Goal: Transaction & Acquisition: Download file/media

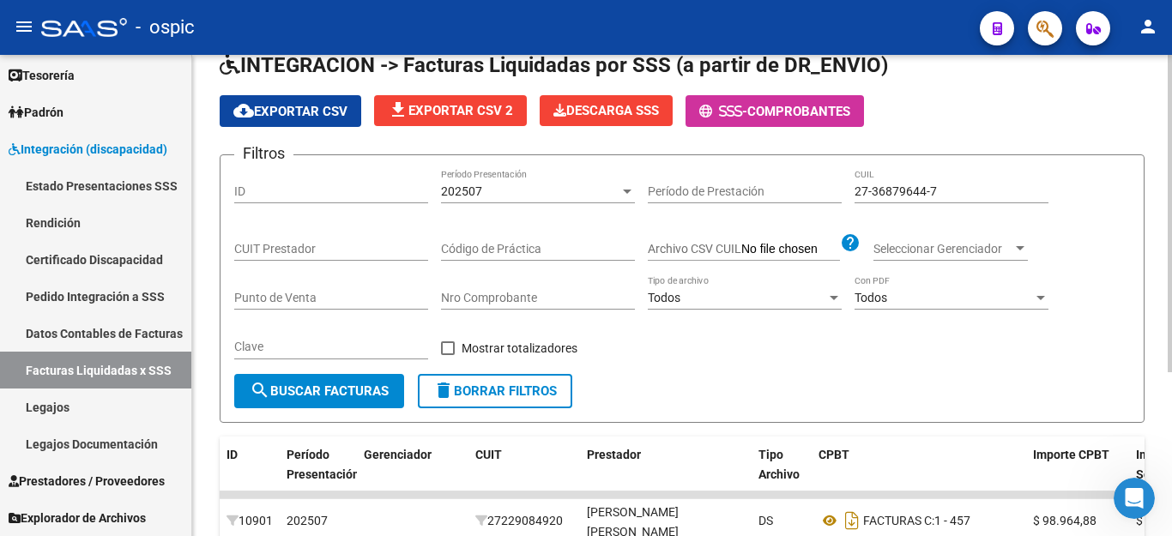
scroll to position [76, 0]
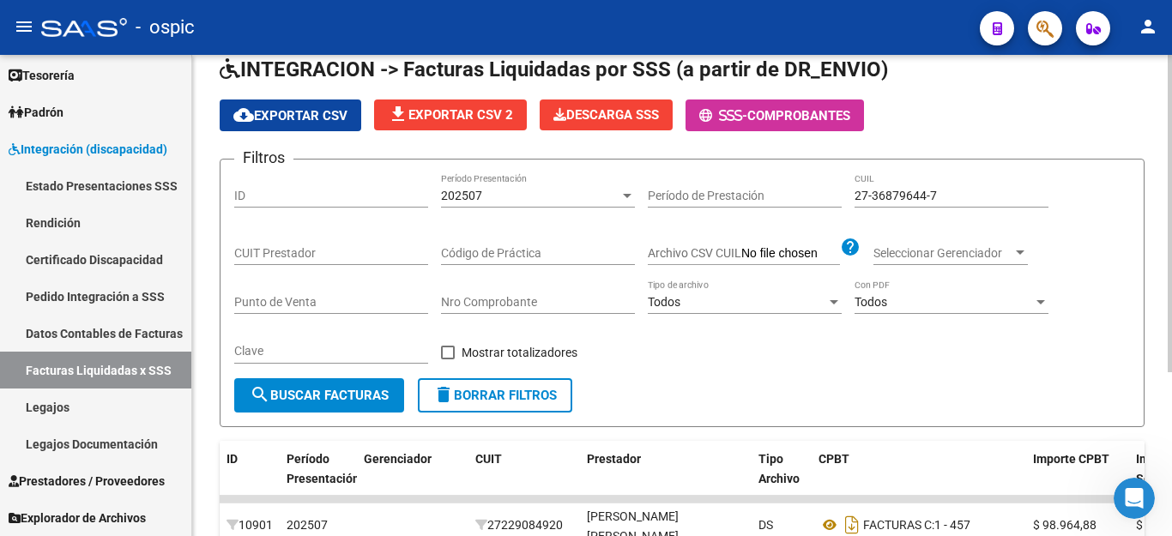
click at [868, 192] on input "27-36879644-7" at bounding box center [952, 196] width 194 height 15
paste input "0-33365533-1"
click at [374, 395] on span "search Buscar Facturas" at bounding box center [319, 395] width 139 height 15
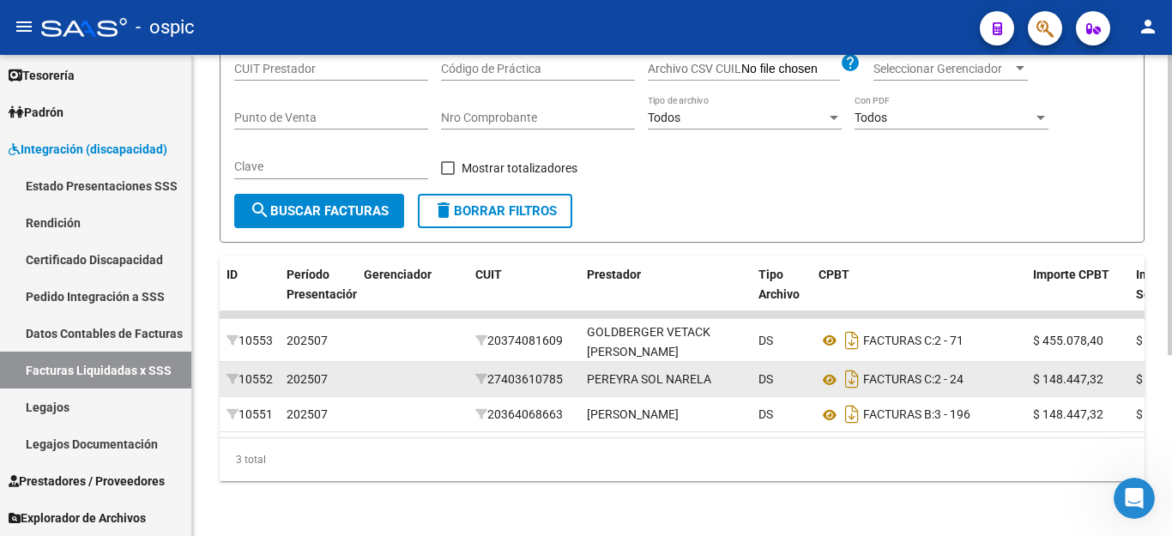
scroll to position [291, 0]
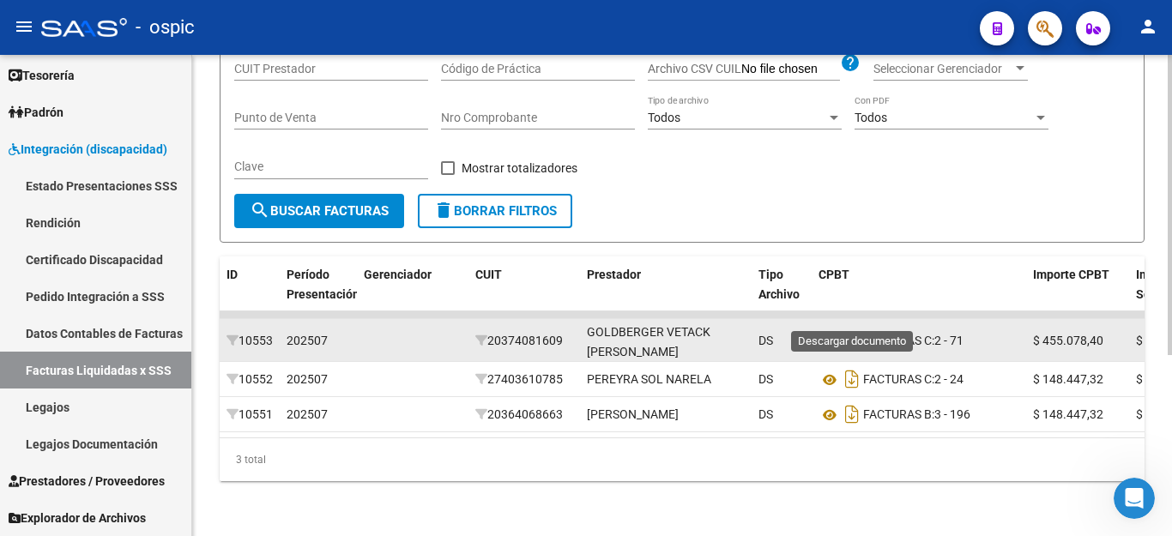
click at [856, 327] on icon "Descargar documento" at bounding box center [852, 340] width 22 height 27
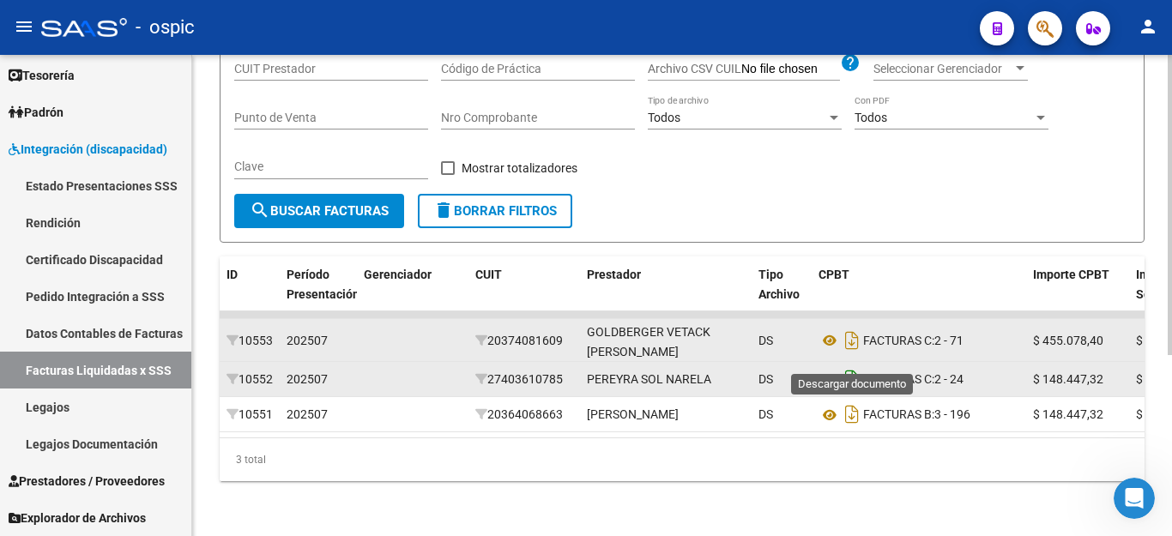
click at [845, 366] on icon "Descargar documento" at bounding box center [852, 379] width 22 height 27
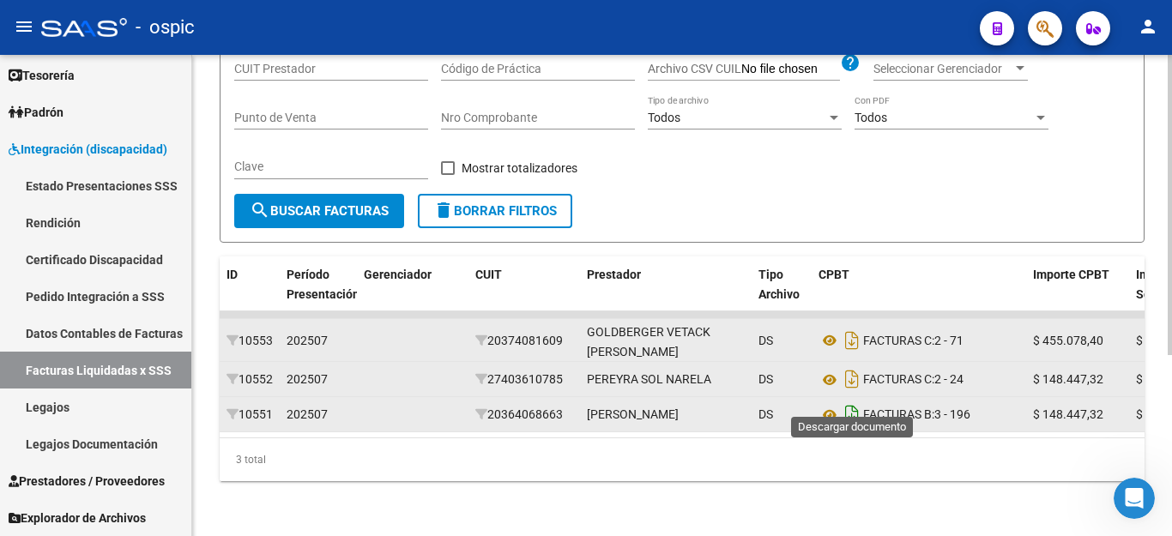
click at [844, 401] on icon "Descargar documento" at bounding box center [852, 414] width 22 height 27
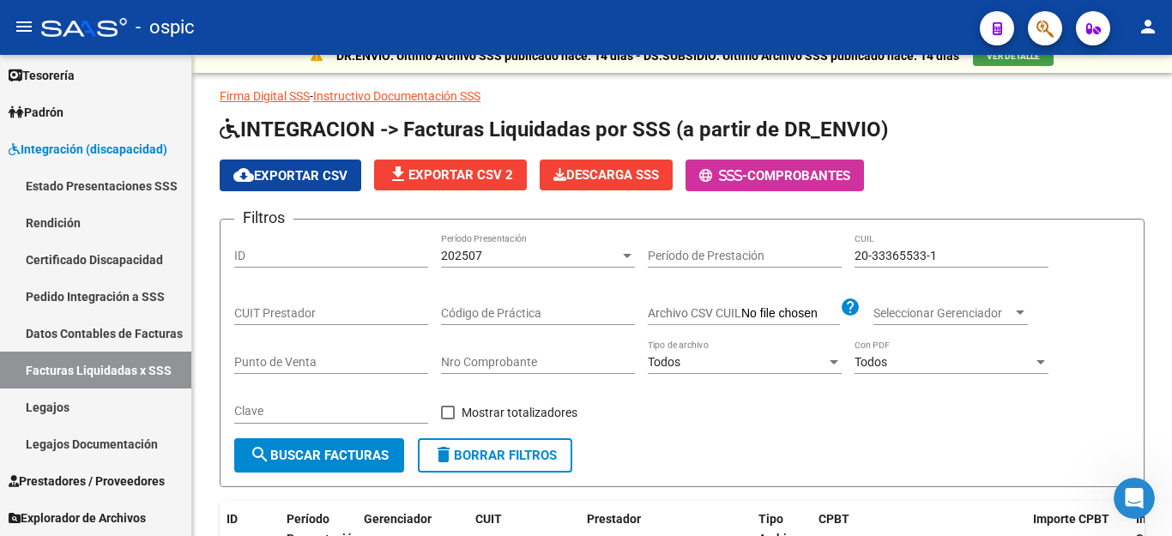
scroll to position [0, 0]
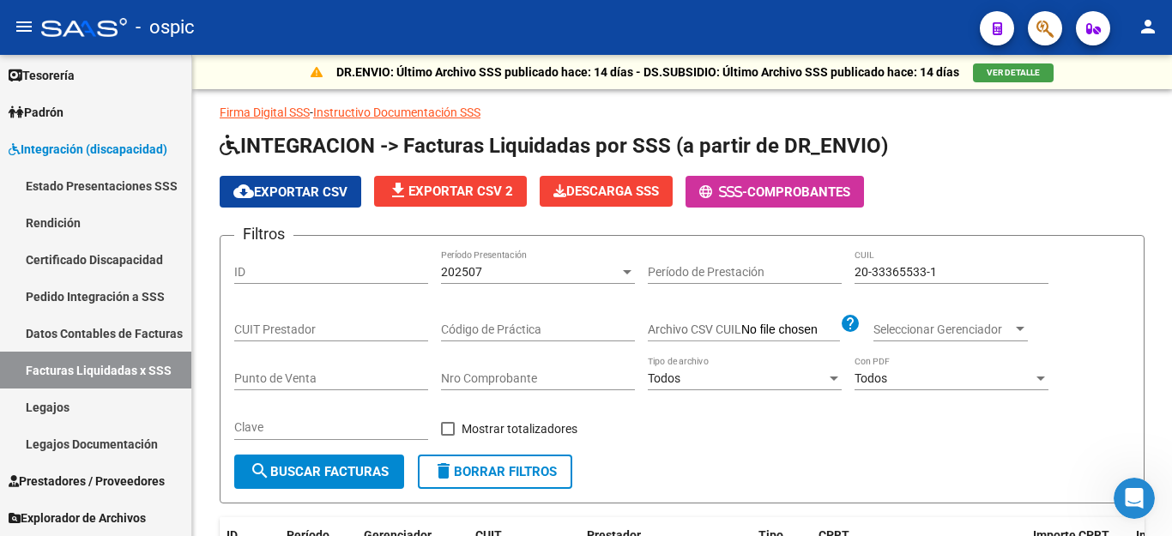
click at [916, 272] on input "20-33365533-1" at bounding box center [952, 272] width 194 height 15
paste input "53804286-4"
click at [329, 462] on button "search Buscar Facturas" at bounding box center [319, 472] width 170 height 34
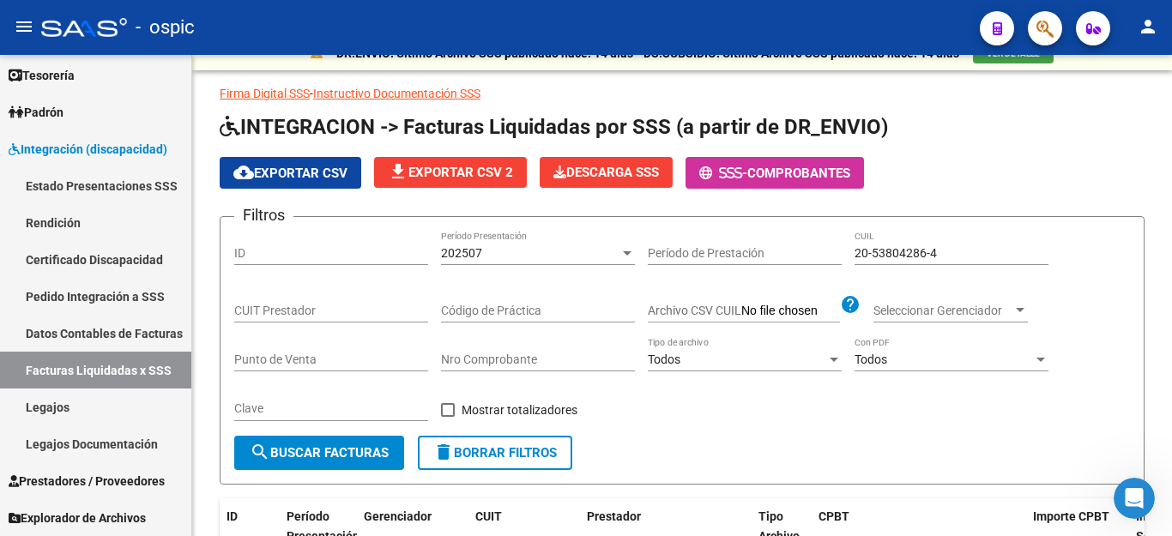
scroll to position [6, 0]
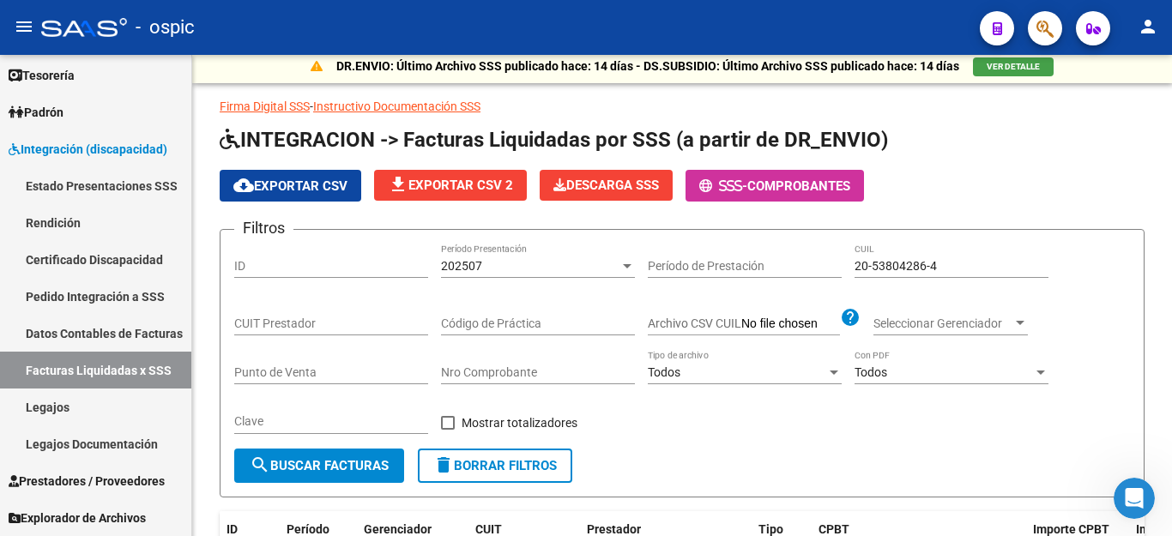
click at [922, 269] on input "20-53804286-4" at bounding box center [952, 266] width 194 height 15
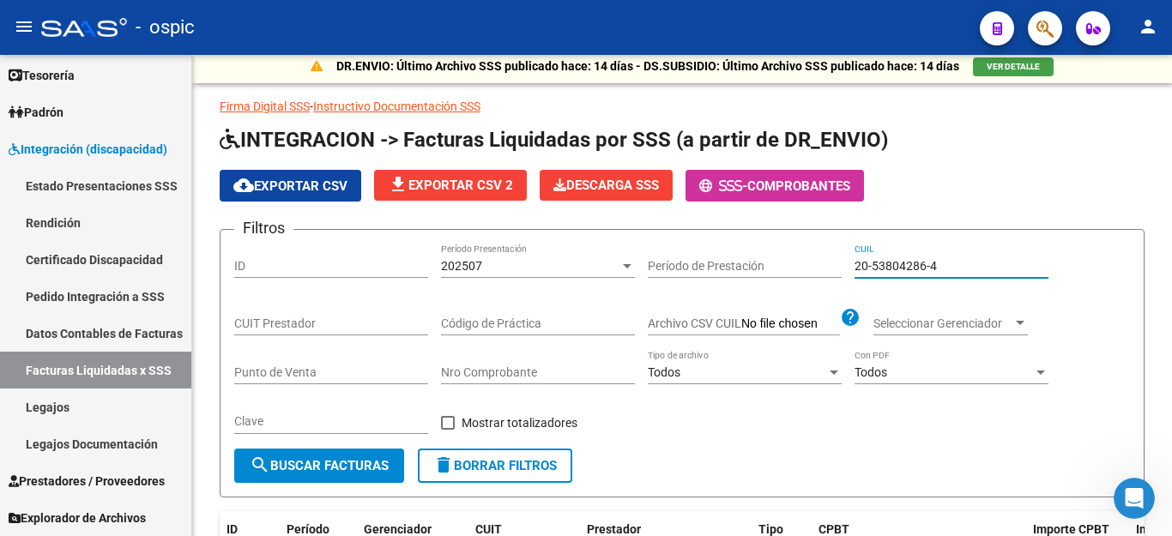
click at [922, 269] on input "20-53804286-4" at bounding box center [952, 266] width 194 height 15
paste input
click at [297, 457] on button "search Buscar Facturas" at bounding box center [319, 466] width 170 height 34
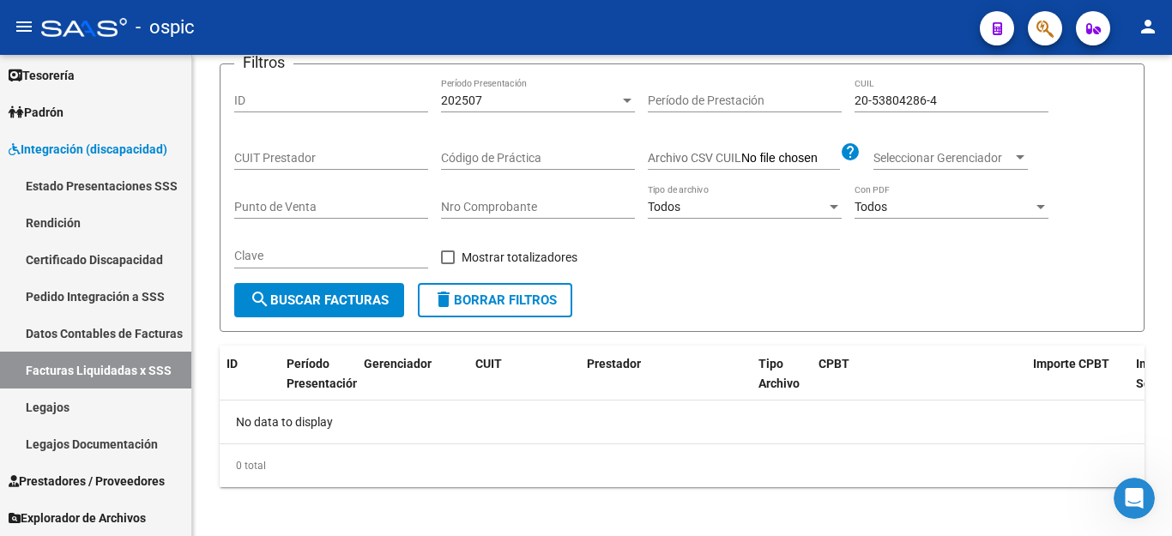
scroll to position [178, 0]
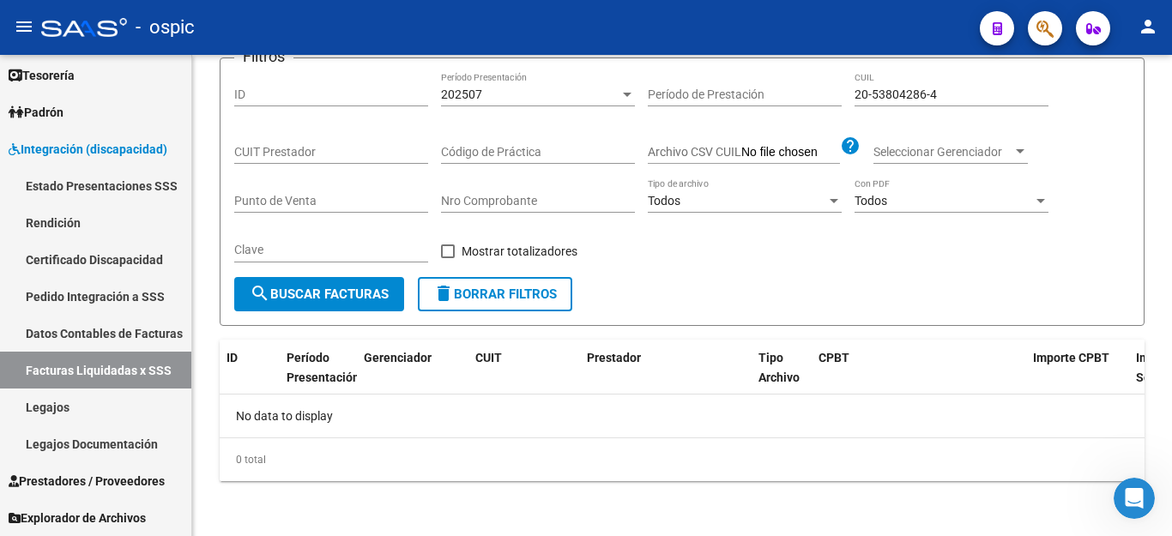
click at [900, 93] on input "20-53804286-4" at bounding box center [952, 95] width 194 height 15
paste input "3"
type input "20-53804286-3"
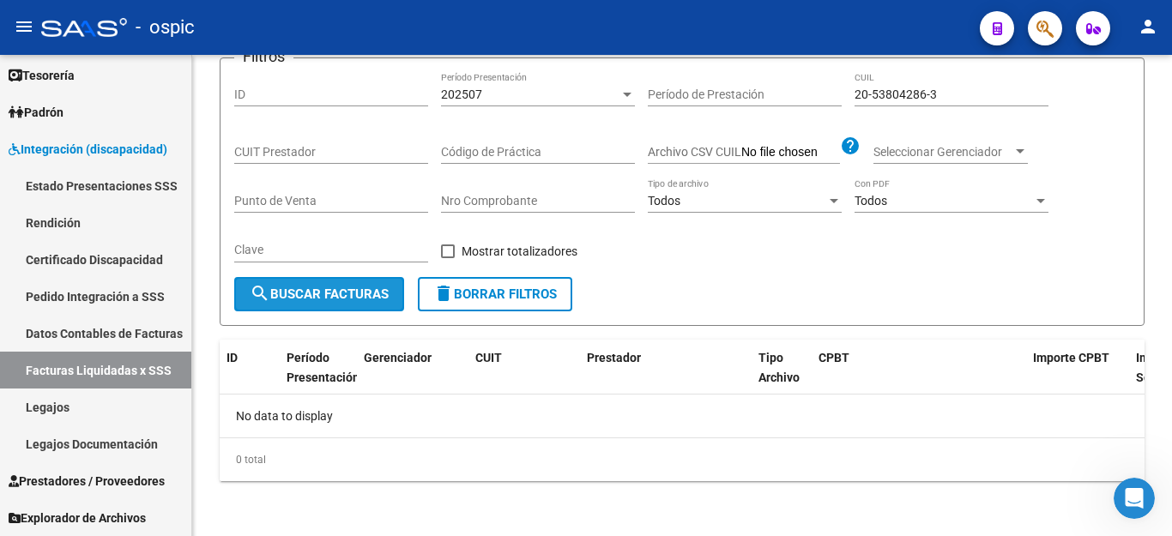
click at [316, 302] on span "search Buscar Facturas" at bounding box center [319, 294] width 139 height 15
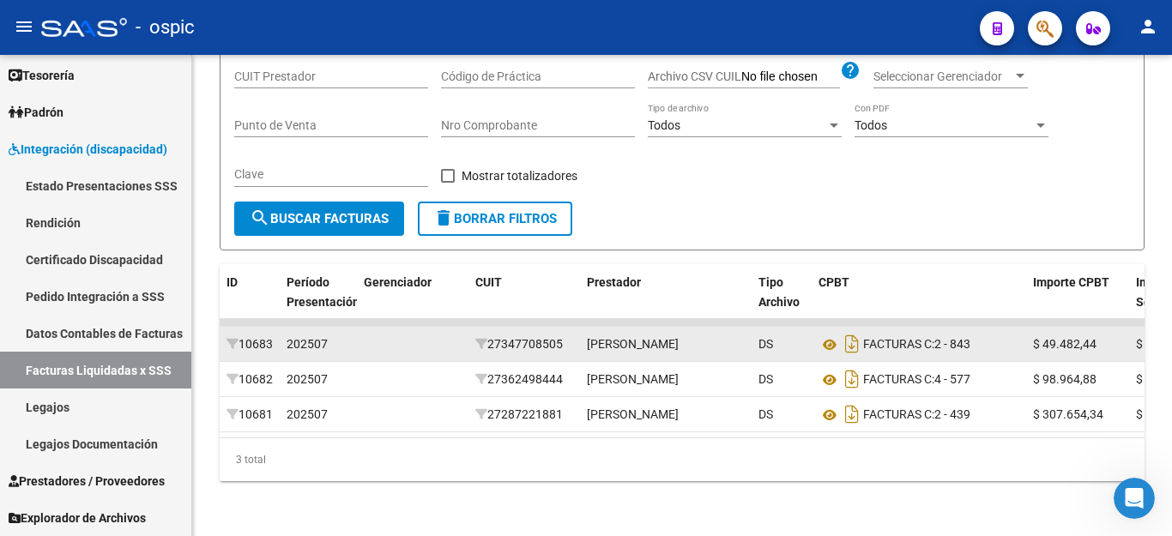
scroll to position [291, 0]
click at [858, 330] on icon "Descargar documento" at bounding box center [852, 343] width 22 height 27
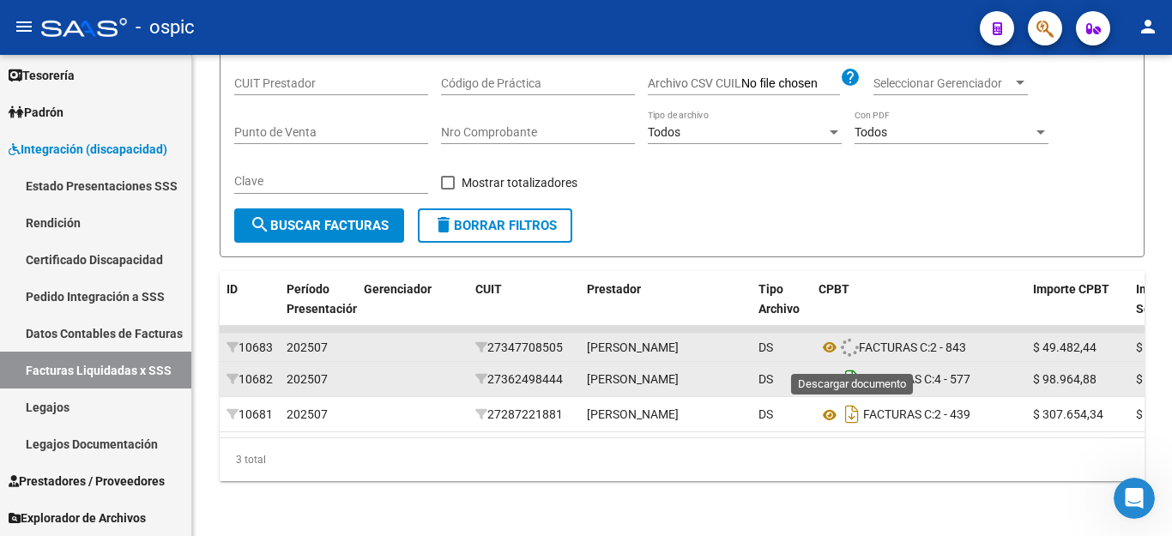
click at [856, 366] on icon "Descargar documento" at bounding box center [852, 379] width 22 height 27
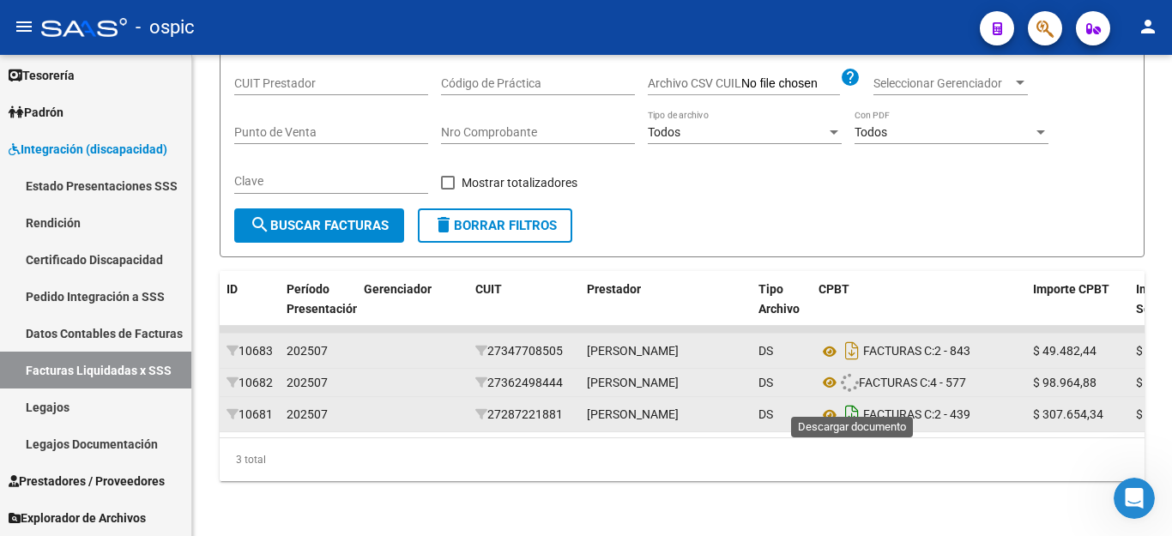
click at [854, 401] on icon "Descargar documento" at bounding box center [852, 414] width 22 height 27
